Goal: Information Seeking & Learning: Learn about a topic

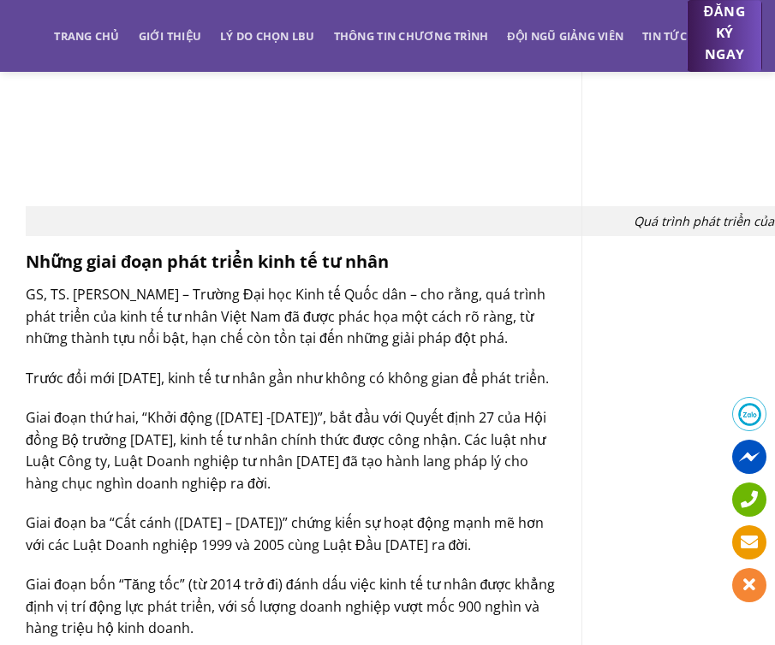
scroll to position [1683, 0]
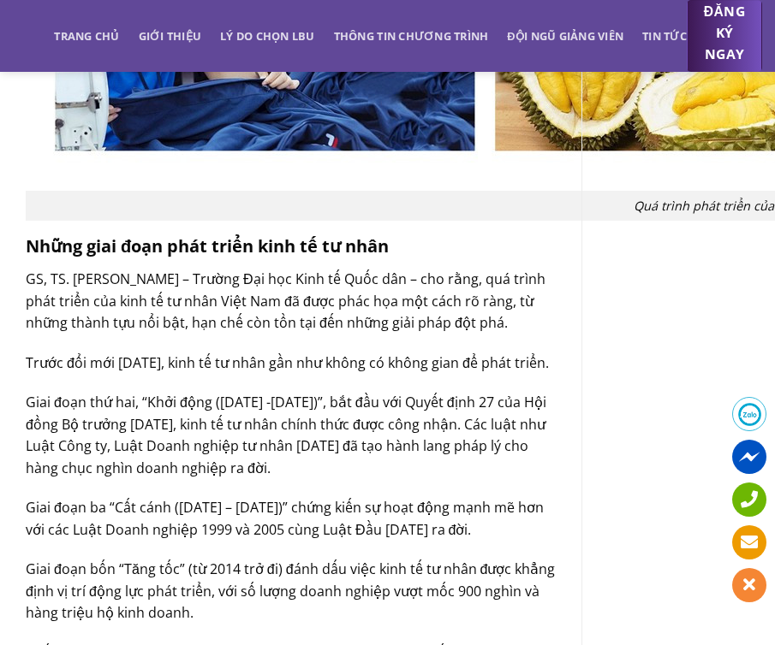
click at [232, 277] on p "GS, TS. [PERSON_NAME] – Trường Đại học Kinh tế Quốc dân – cho rằng, quá trình p…" at bounding box center [291, 302] width 530 height 66
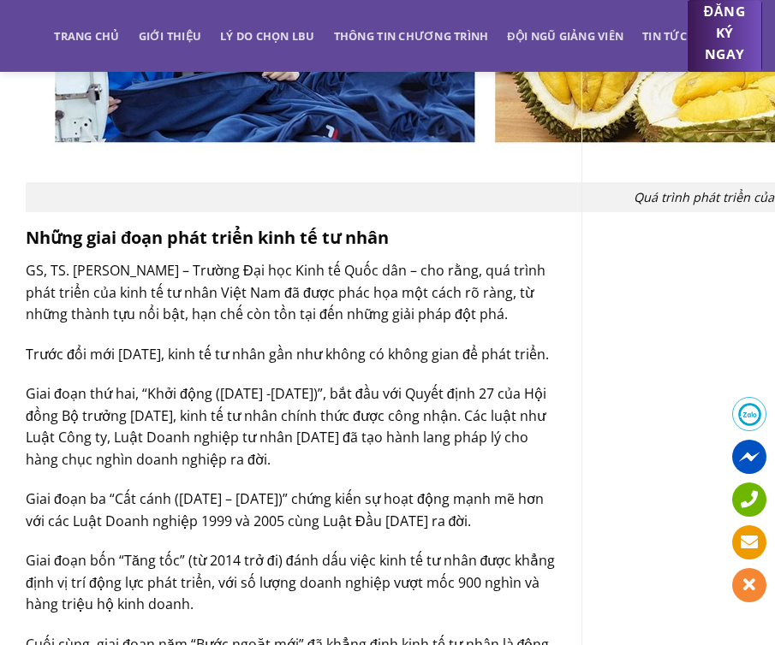
scroll to position [1694, 0]
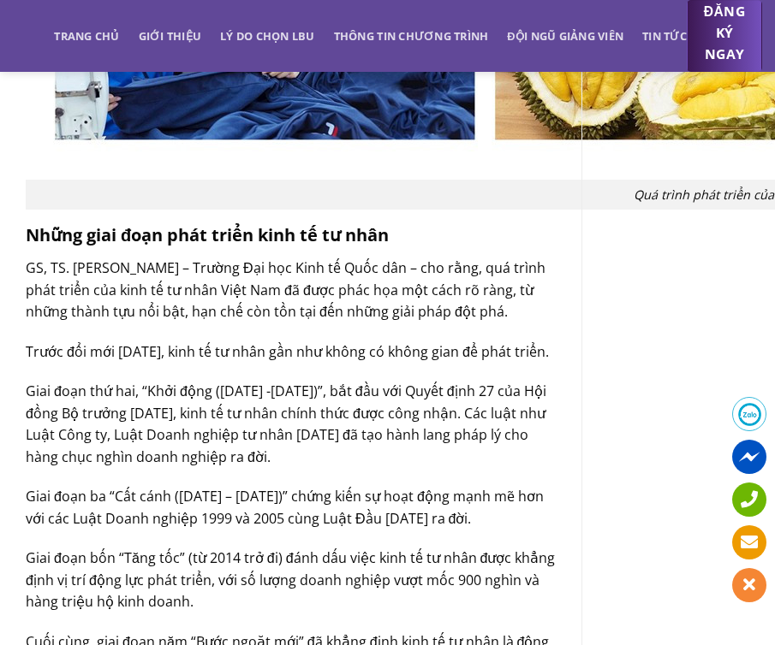
click at [236, 311] on p "GS, TS. [PERSON_NAME] – Trường Đại học Kinh tế Quốc dân – cho rằng, quá trình p…" at bounding box center [291, 291] width 530 height 66
click at [318, 289] on p "GS, TS. [PERSON_NAME] – Trường Đại học Kinh tế Quốc dân – cho rằng, quá trình p…" at bounding box center [291, 291] width 530 height 66
click at [473, 275] on p "GS, TS. [PERSON_NAME] – Trường Đại học Kinh tế Quốc dân – cho rằng, quá trình p…" at bounding box center [291, 291] width 530 height 66
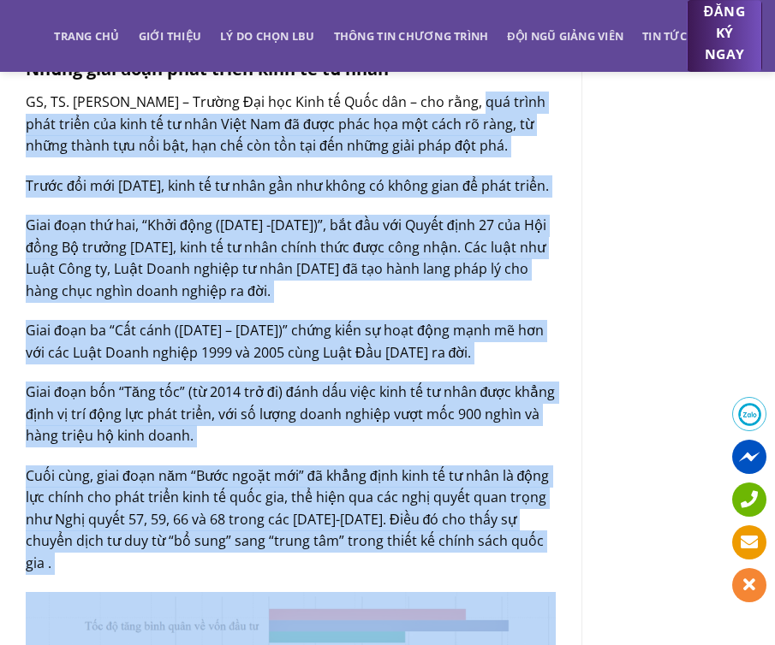
scroll to position [1954, 0]
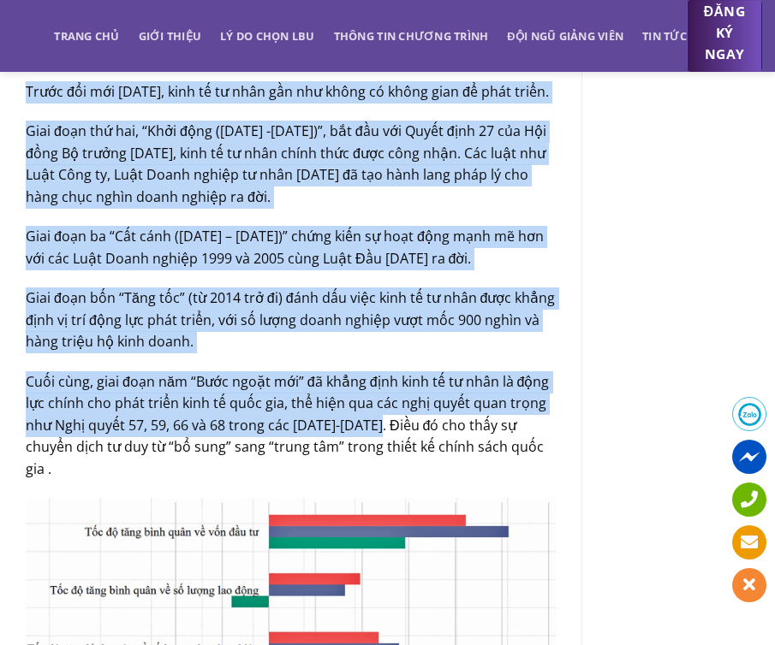
drag, startPoint x: 467, startPoint y: 267, endPoint x: 392, endPoint y: 449, distance: 197.0
copy div "lor ipsum dolo sitam con adip el se doei Temp Inc ut labo etdo mag ali enim ad …"
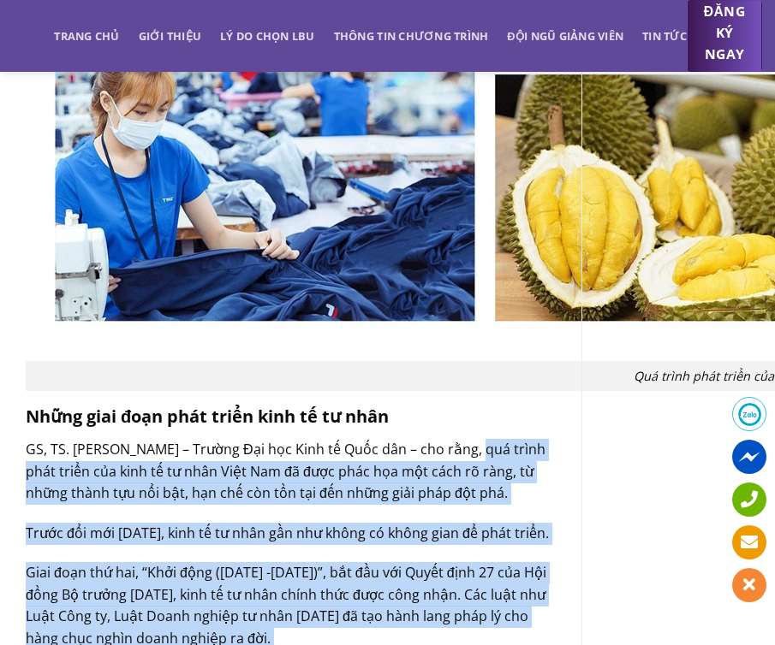
scroll to position [1532, 0]
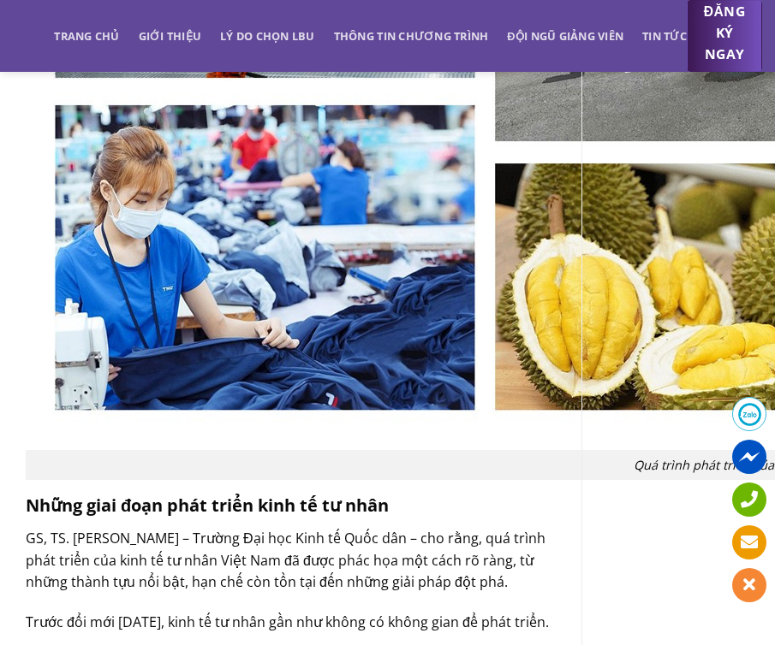
scroll to position [1408, 0]
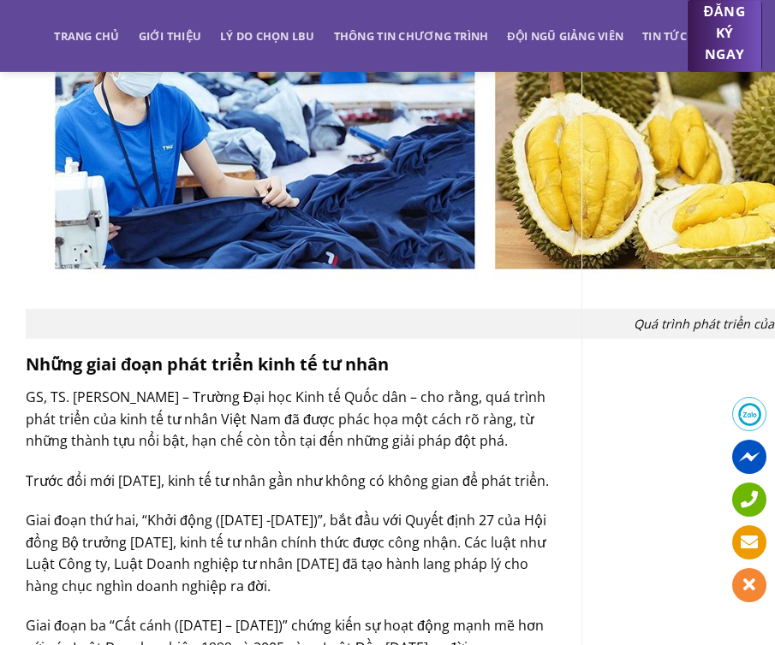
click at [125, 394] on p "GS, TS. [PERSON_NAME] – Trường Đại học Kinh tế Quốc dân – cho rằng, quá trình p…" at bounding box center [291, 420] width 530 height 66
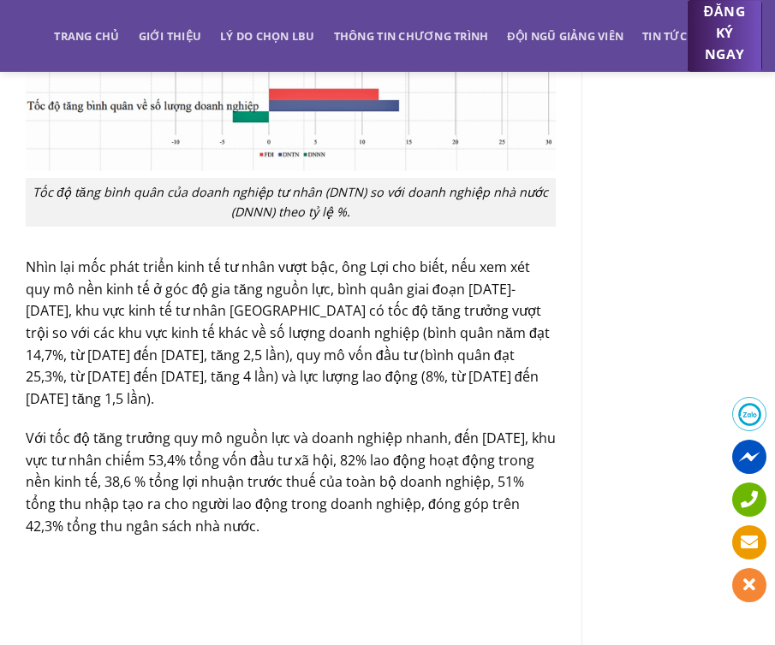
scroll to position [2499, 0]
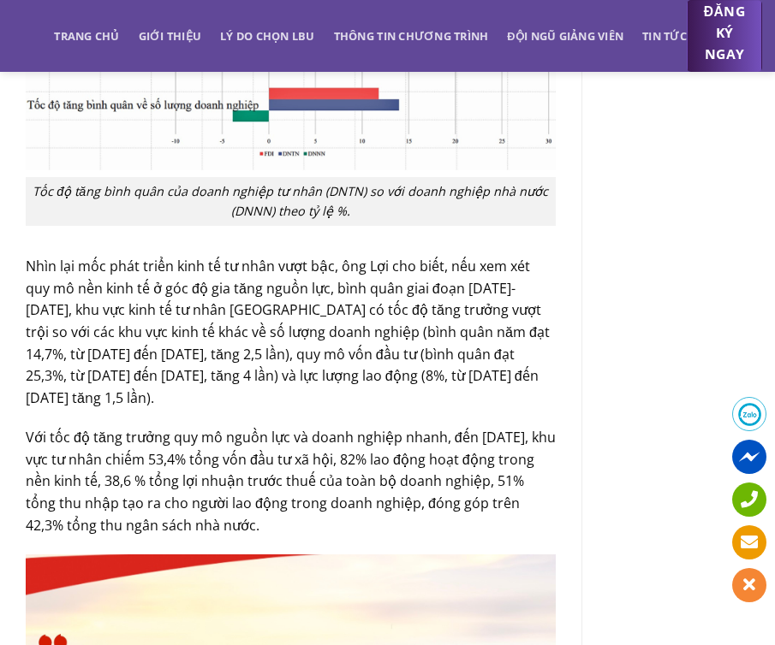
click at [180, 461] on p "Với tốc độ tăng trưởng quy mô nguồn lực và doanh nghiệp nhanh, đến [DATE], khu …" at bounding box center [291, 482] width 530 height 110
click at [343, 458] on p "Với tốc độ tăng trưởng quy mô nguồn lực và doanh nghiệp nhanh, đến [DATE], khu …" at bounding box center [291, 482] width 530 height 110
